Goal: Transaction & Acquisition: Purchase product/service

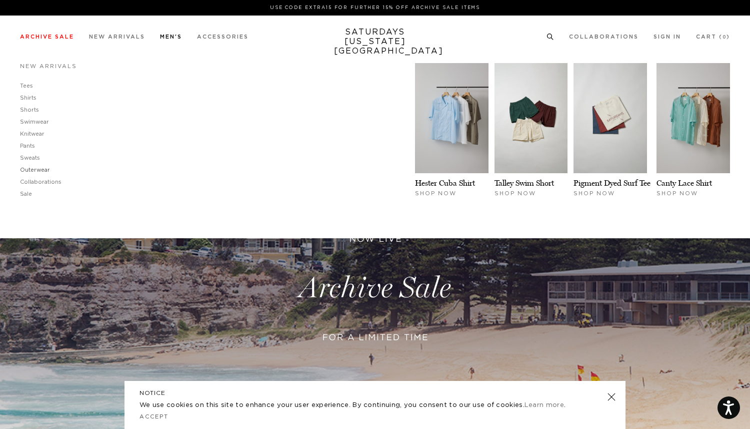
click at [35, 169] on link "Outerwear" at bounding box center [35, 170] width 30 height 6
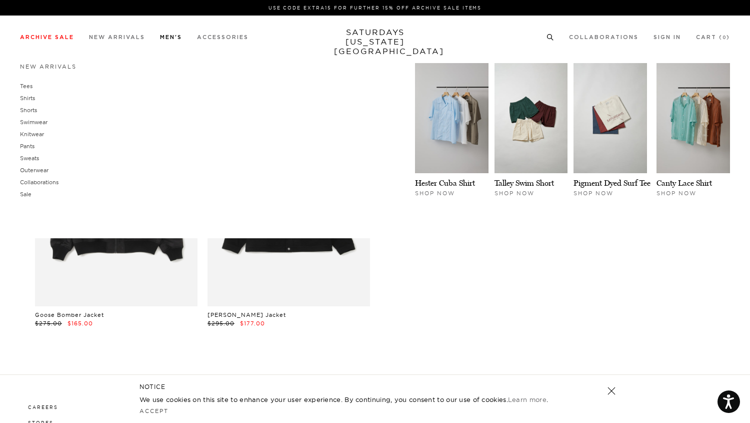
click at [172, 39] on link "Men's" at bounding box center [171, 38] width 22 height 6
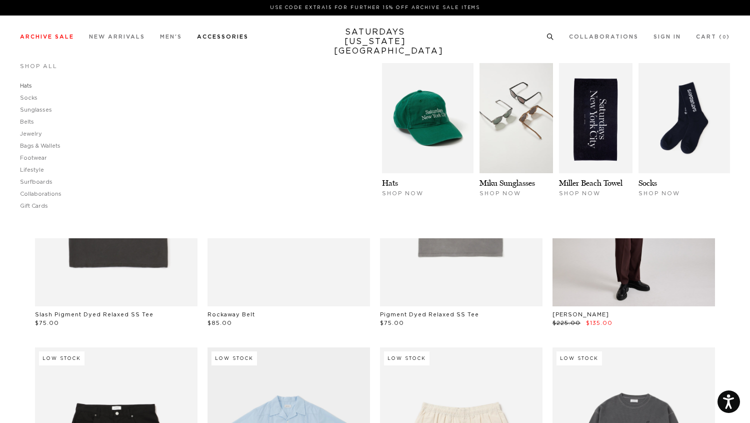
click at [24, 86] on link "Hats" at bounding box center [26, 86] width 12 height 6
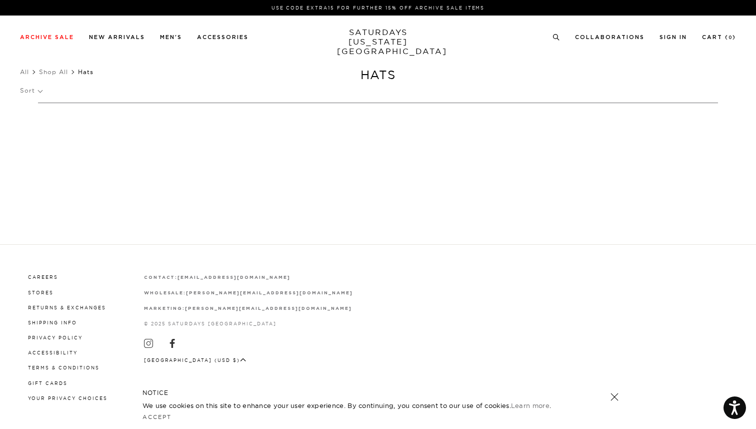
click at [32, 92] on p "Sort" at bounding box center [31, 90] width 22 height 23
click at [42, 140] on p "Price (Highest-lowest)" at bounding box center [58, 138] width 77 height 13
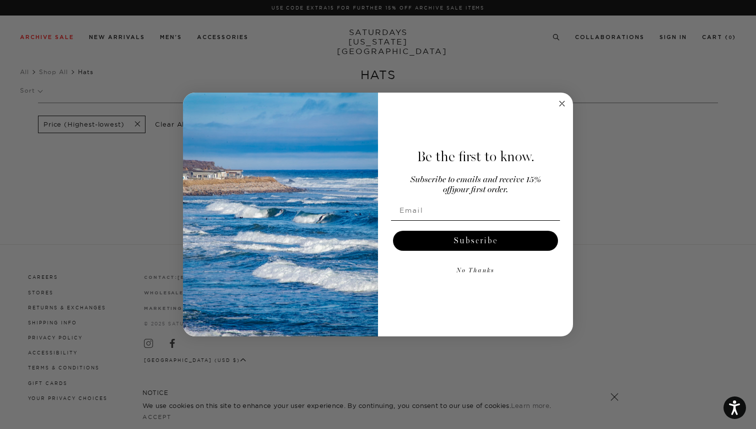
click at [564, 103] on circle "Close dialog" at bounding box center [563, 104] width 12 height 12
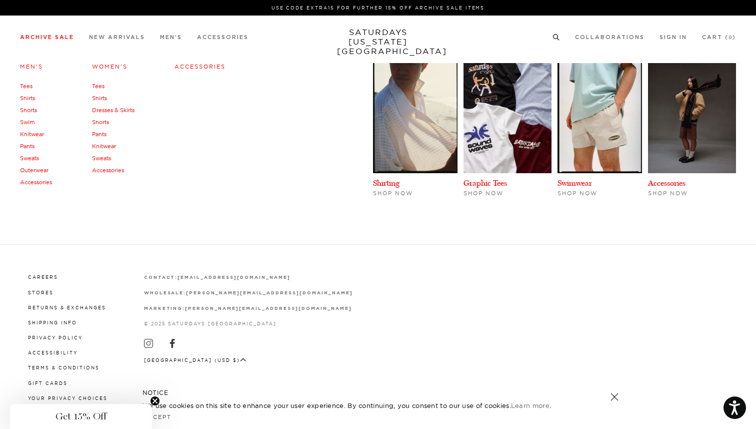
click at [38, 174] on link "Outerwear" at bounding box center [34, 170] width 29 height 7
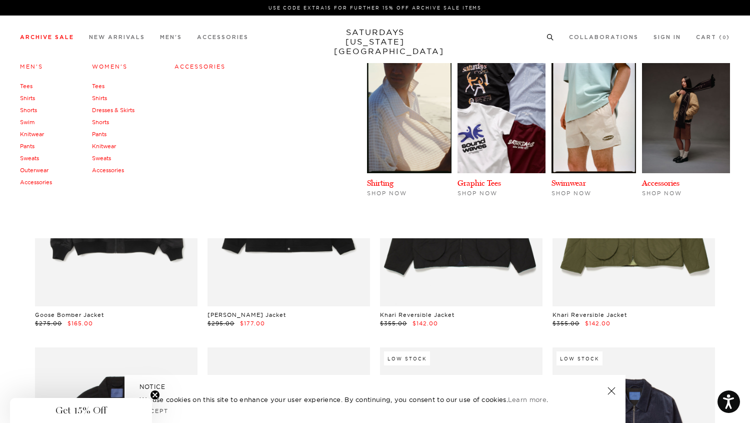
click at [34, 182] on link "Accessories" at bounding box center [36, 182] width 32 height 7
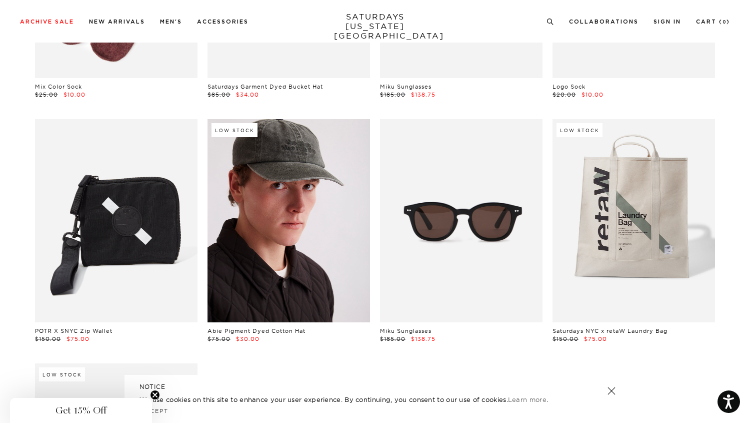
scroll to position [473, 0]
click at [288, 162] on link at bounding box center [289, 220] width 163 height 203
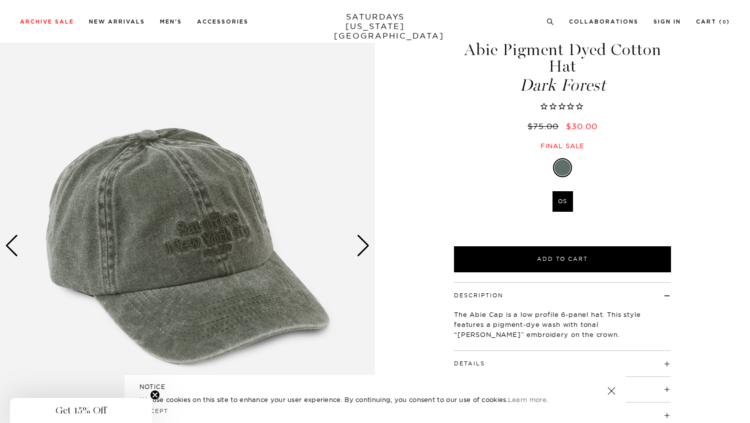
scroll to position [40, 1]
click at [375, 251] on div "1 / 4 Abie Pigment Dyed Cotton Hat" at bounding box center [375, 245] width 750 height 469
click at [366, 241] on div "Next slide" at bounding box center [364, 246] width 14 height 22
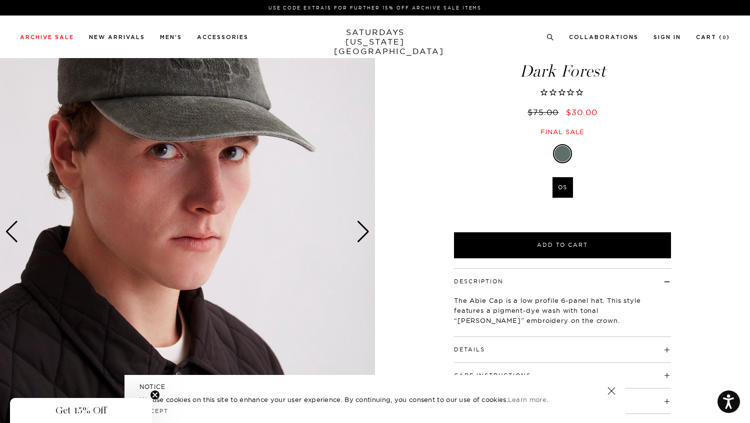
scroll to position [0, 1]
